Goal: Information Seeking & Learning: Learn about a topic

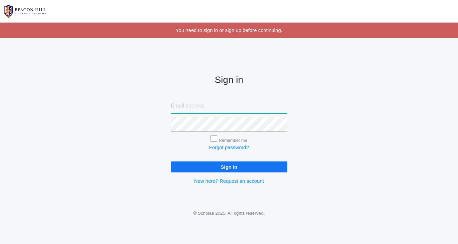
type input "[EMAIL_ADDRESS][DOMAIN_NAME]"
click at [215, 140] on input "Remember me" at bounding box center [214, 138] width 7 height 7
checkbox input "true"
click at [215, 161] on input "Sign in" at bounding box center [229, 166] width 116 height 11
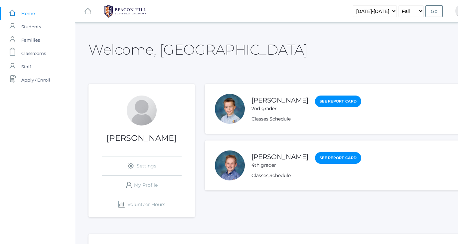
click at [266, 157] on link "[PERSON_NAME]" at bounding box center [279, 157] width 57 height 8
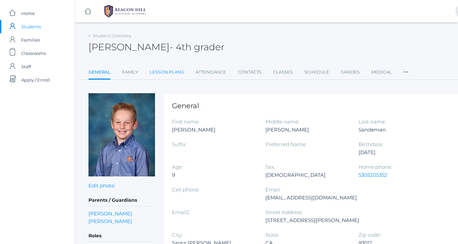
click at [177, 76] on link "Lesson Plans" at bounding box center [167, 72] width 34 height 13
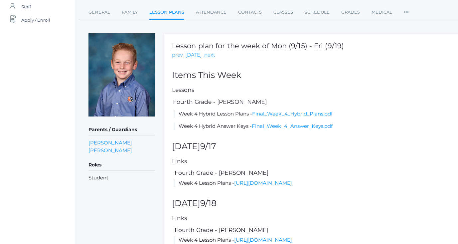
scroll to position [61, 0]
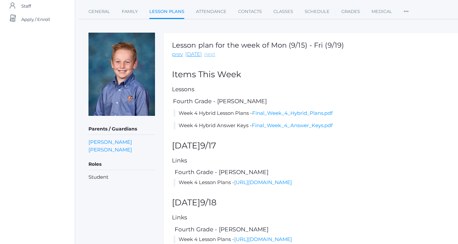
click at [210, 56] on link "next" at bounding box center [209, 55] width 11 height 8
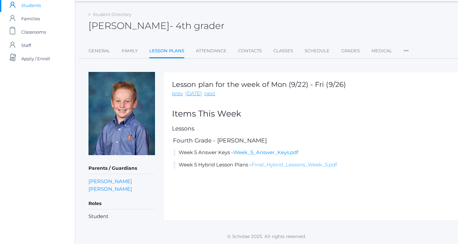
scroll to position [21, 0]
click at [273, 164] on link "Final_Hybrid_Lessons_Week_5.pdf" at bounding box center [293, 165] width 85 height 6
click at [259, 151] on link "Week_5_Answer_Keys.pdf" at bounding box center [265, 152] width 65 height 6
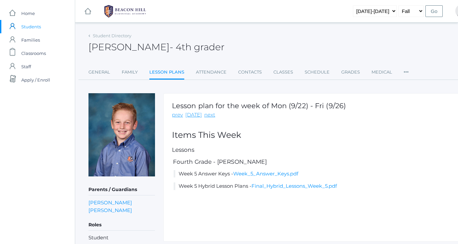
scroll to position [0, 0]
click at [31, 26] on span "Students" at bounding box center [31, 26] width 20 height 13
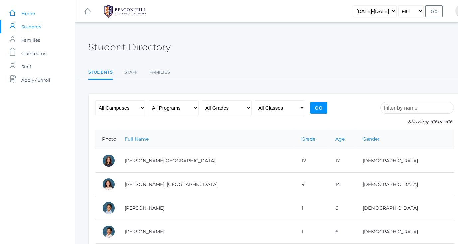
click at [25, 14] on span "Home" at bounding box center [28, 13] width 14 height 13
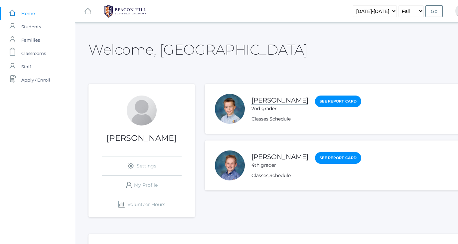
click at [273, 99] on link "[PERSON_NAME]" at bounding box center [279, 100] width 57 height 8
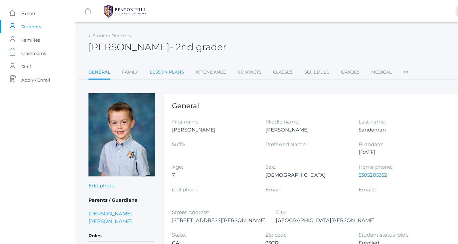
click at [166, 73] on link "Lesson Plans" at bounding box center [167, 72] width 34 height 13
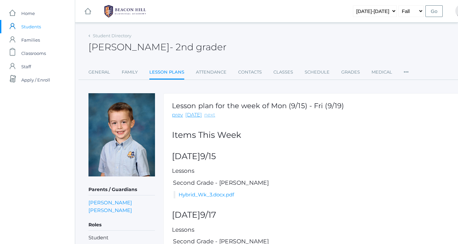
click at [209, 114] on link "next" at bounding box center [209, 115] width 11 height 8
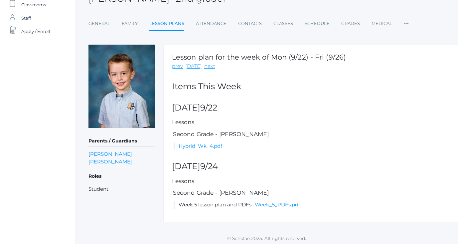
scroll to position [48, 0]
click at [204, 146] on link "Hybrid_Wk_4.pdf" at bounding box center [201, 146] width 44 height 6
click at [284, 203] on link "Week_5_PDFs.pdf" at bounding box center [277, 205] width 45 height 6
